Goal: Navigation & Orientation: Find specific page/section

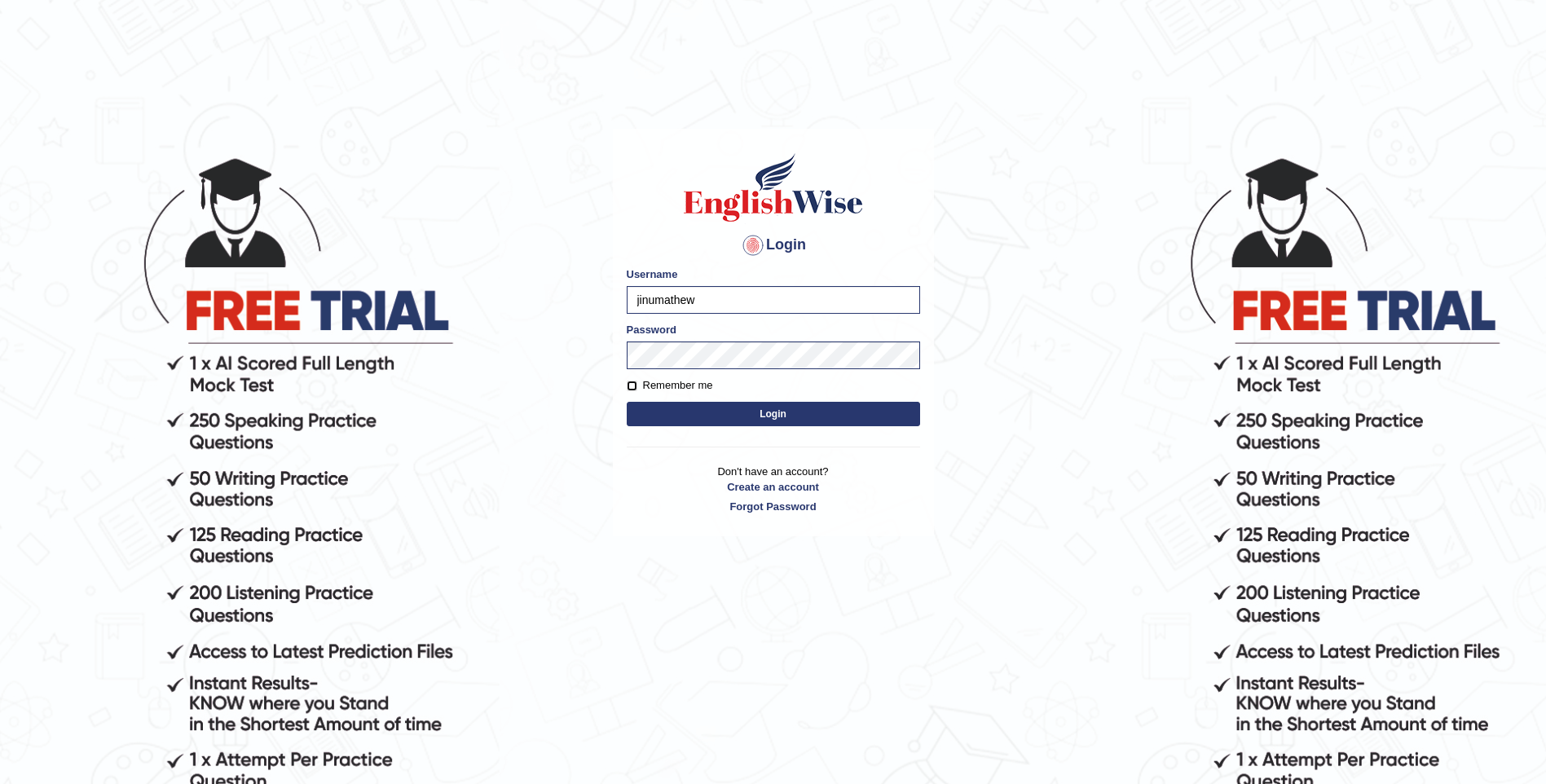
click at [630, 386] on input "Remember me" at bounding box center [632, 386] width 11 height 11
checkbox input "true"
click at [643, 409] on button "Login" at bounding box center [773, 413] width 294 height 24
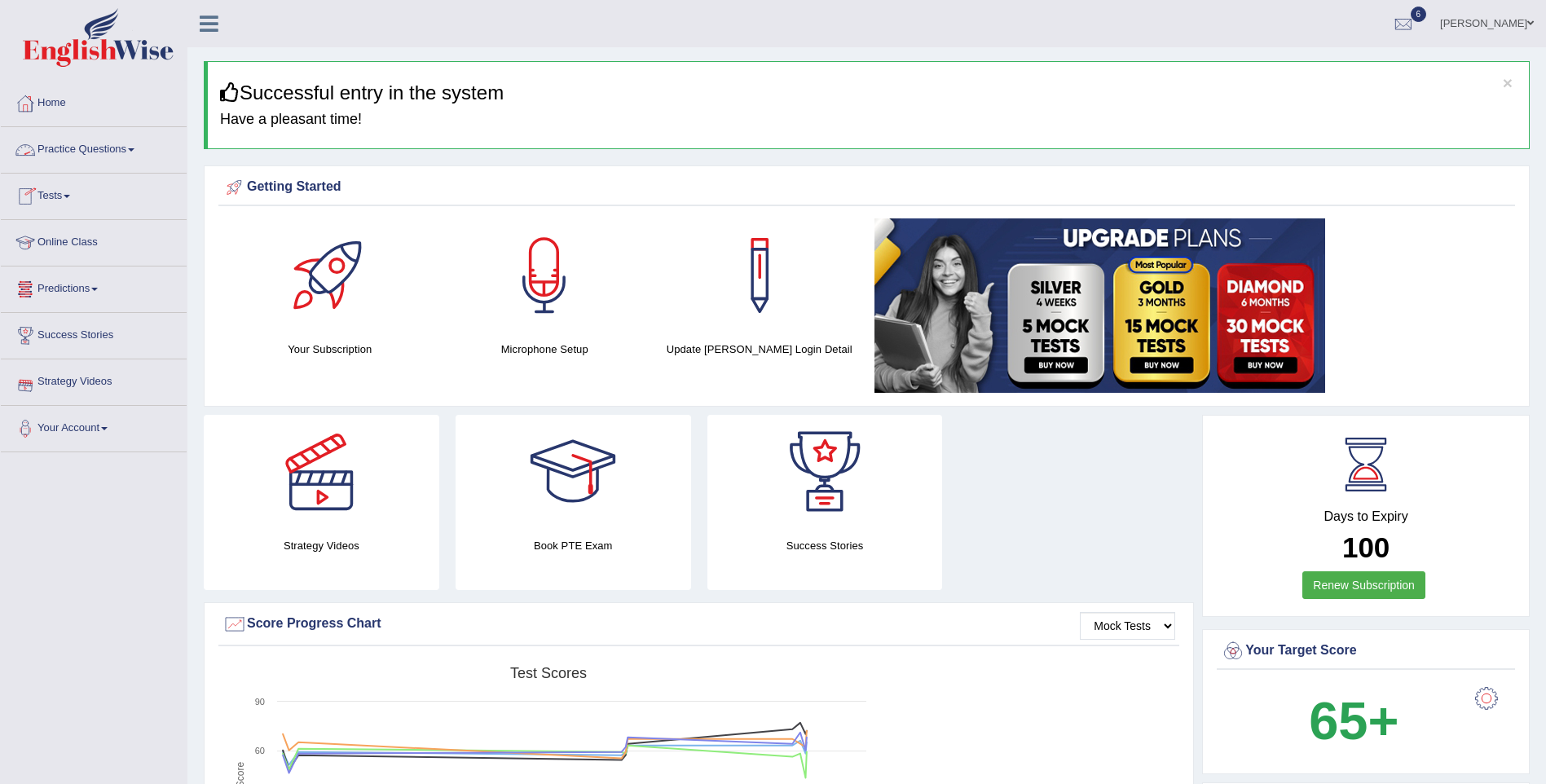
click at [62, 242] on link "Online Class" at bounding box center [93, 240] width 186 height 40
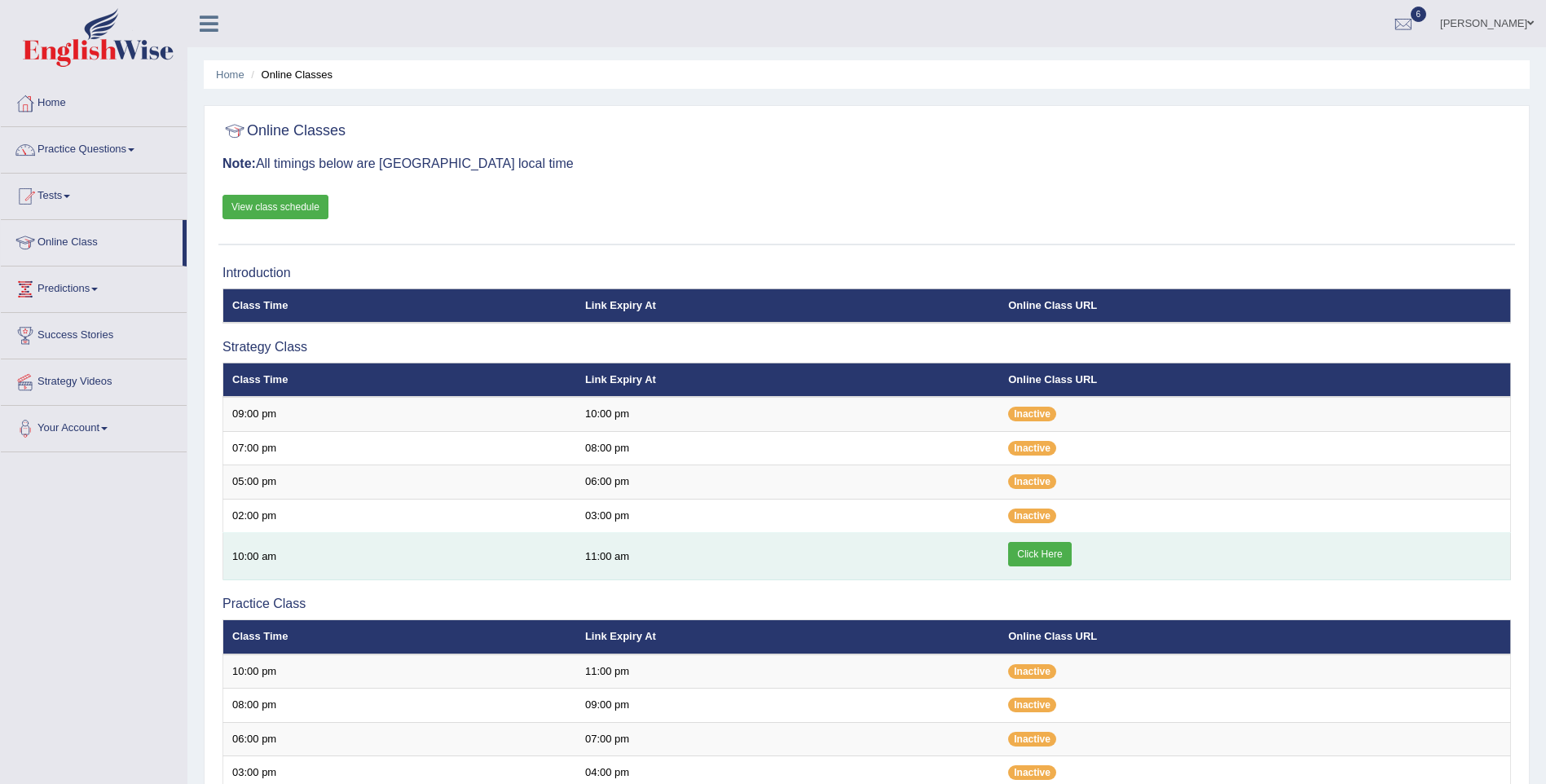
click at [1044, 556] on link "Click Here" at bounding box center [1040, 553] width 63 height 24
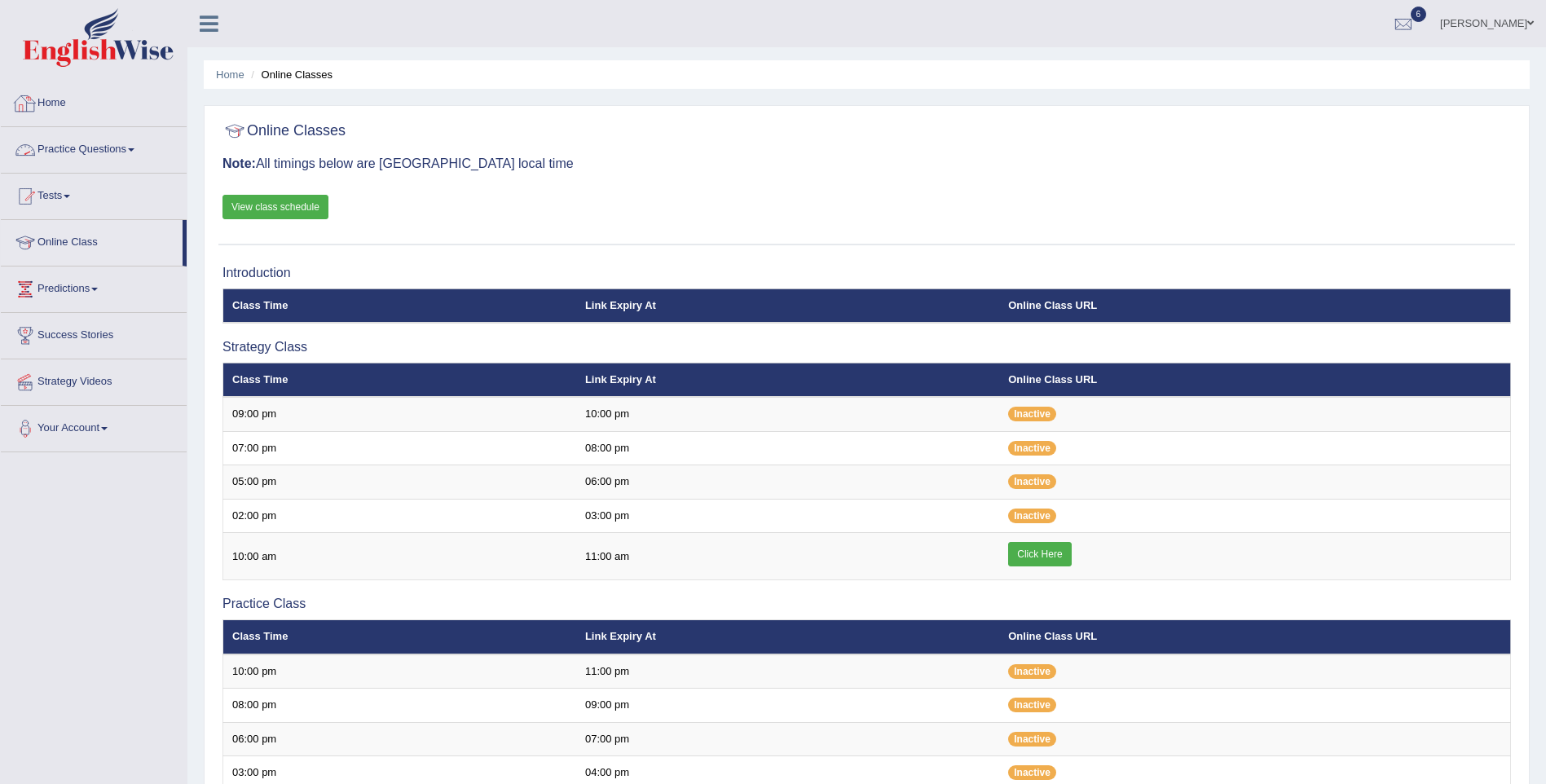
click at [54, 100] on link "Home" at bounding box center [93, 101] width 186 height 40
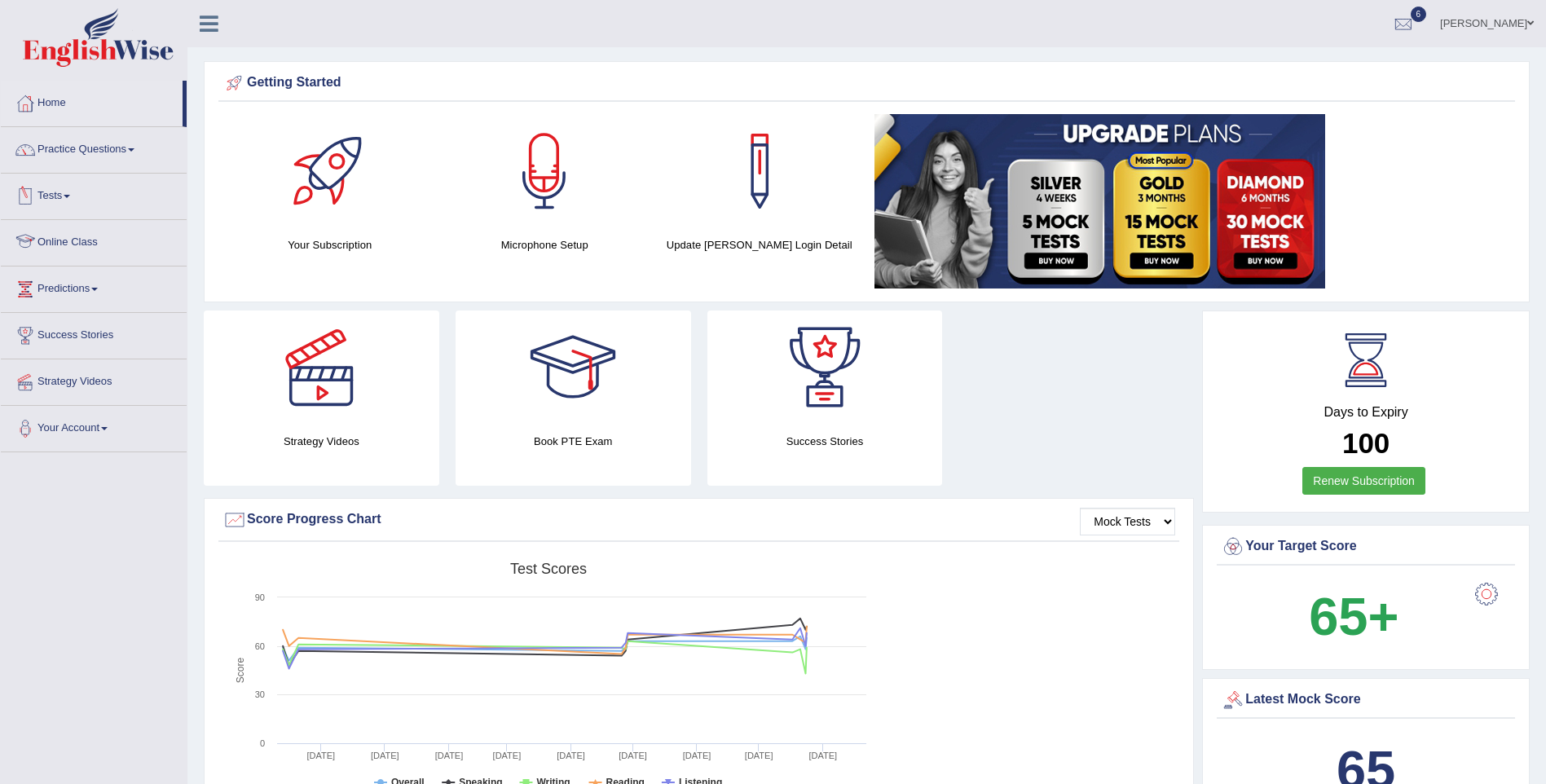
click at [60, 239] on link "Online Class" at bounding box center [93, 240] width 186 height 40
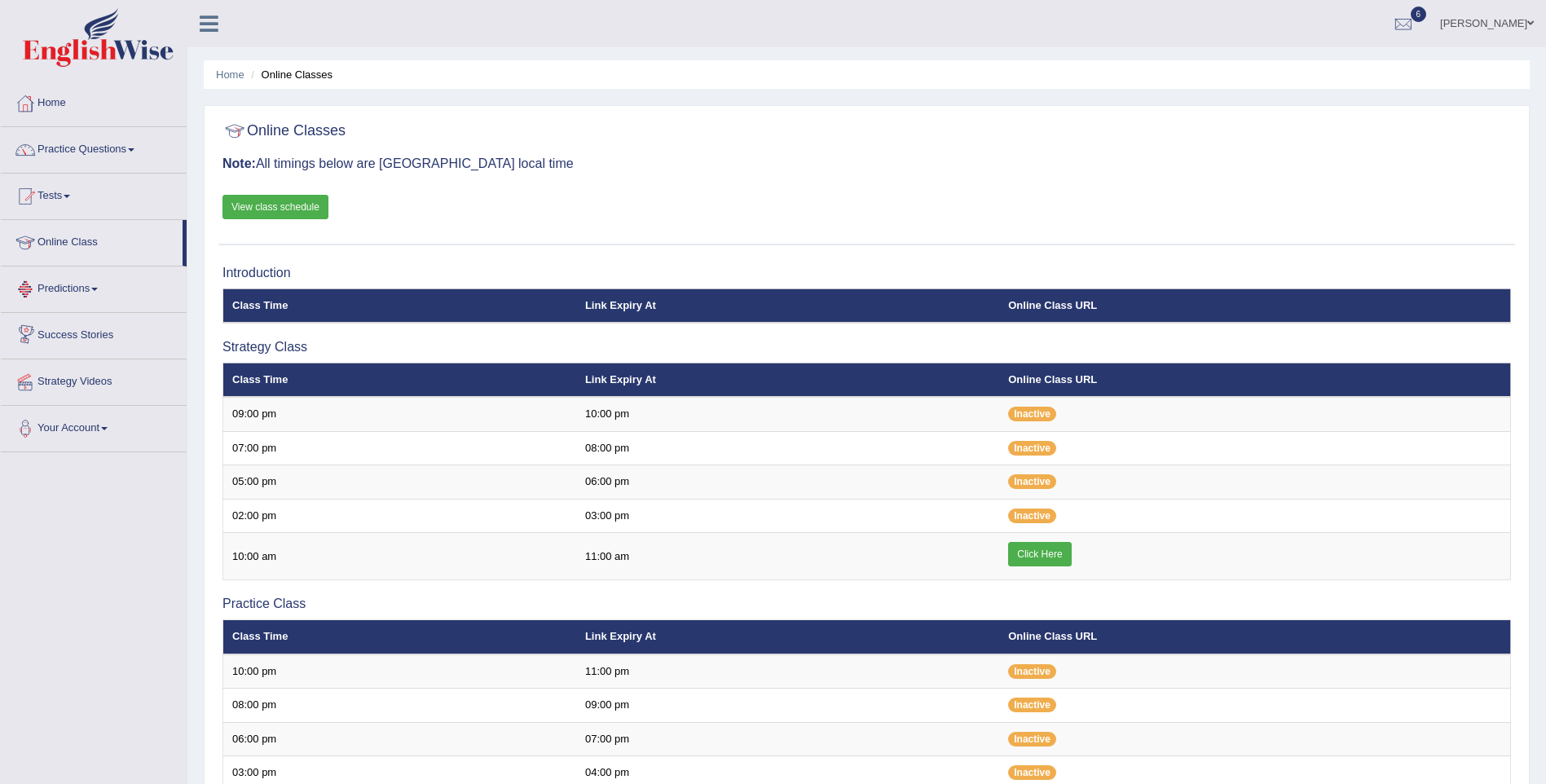
click at [81, 286] on link "Predictions" at bounding box center [93, 286] width 186 height 40
click at [94, 327] on link "Latest Predictions" at bounding box center [107, 327] width 153 height 30
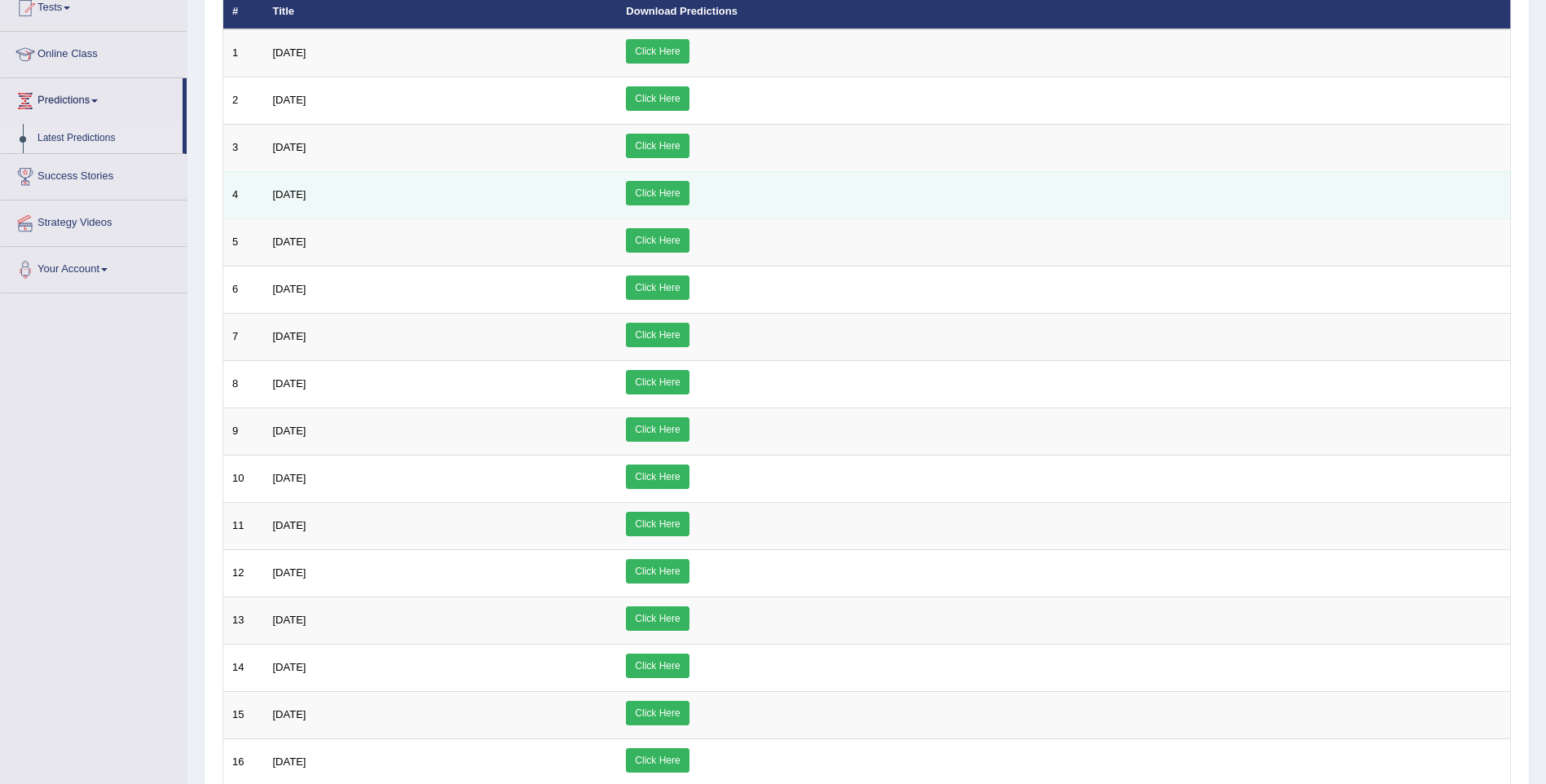
scroll to position [163, 0]
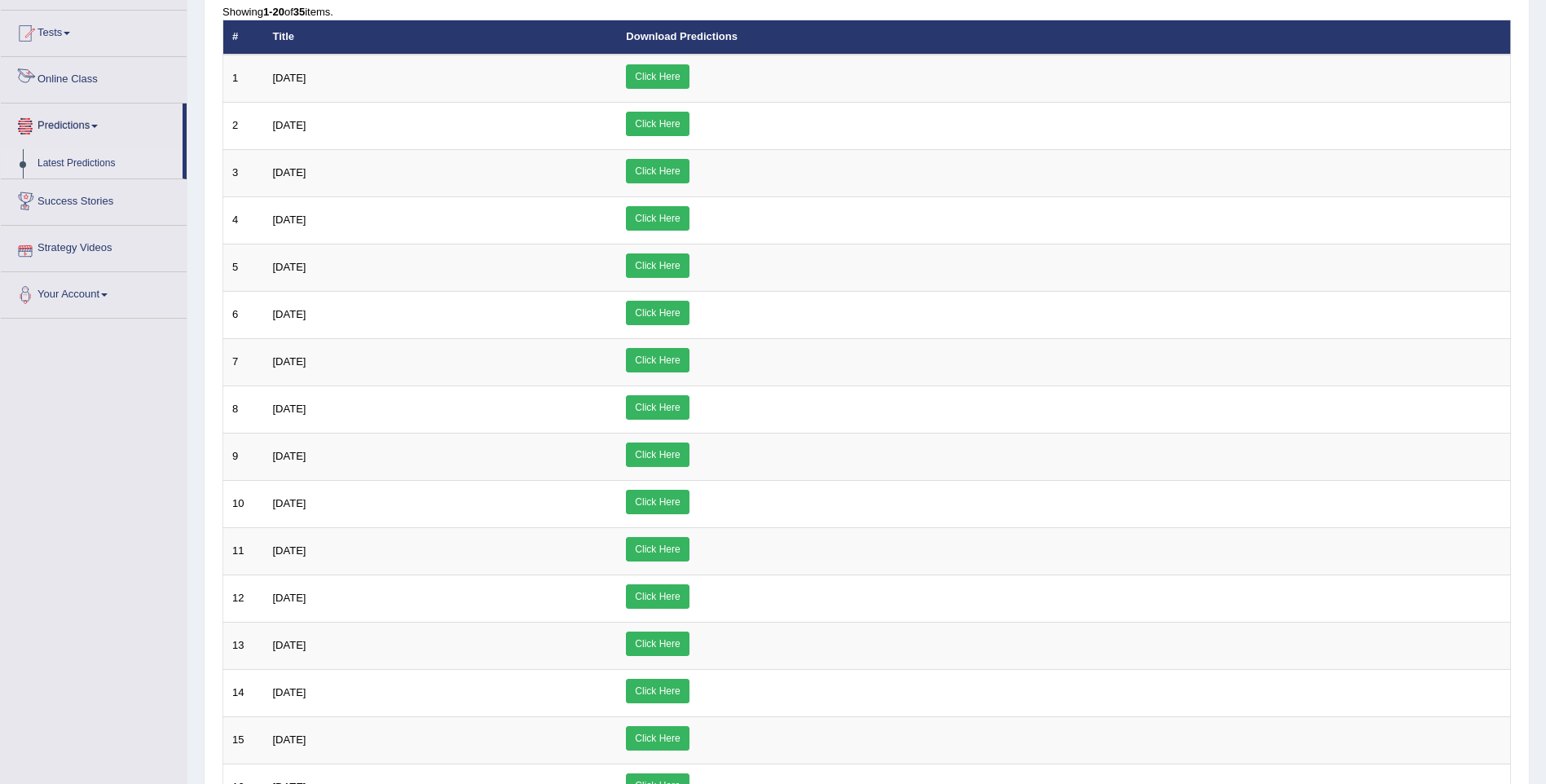
click at [66, 78] on link "Online Class" at bounding box center [93, 77] width 186 height 40
